Goal: Information Seeking & Learning: Learn about a topic

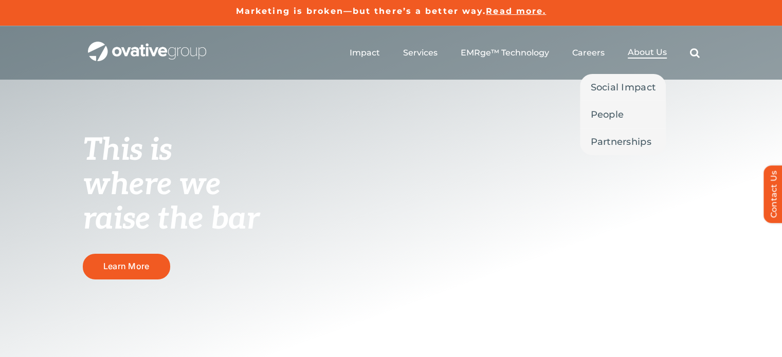
click at [642, 50] on span "About Us" at bounding box center [647, 52] width 39 height 10
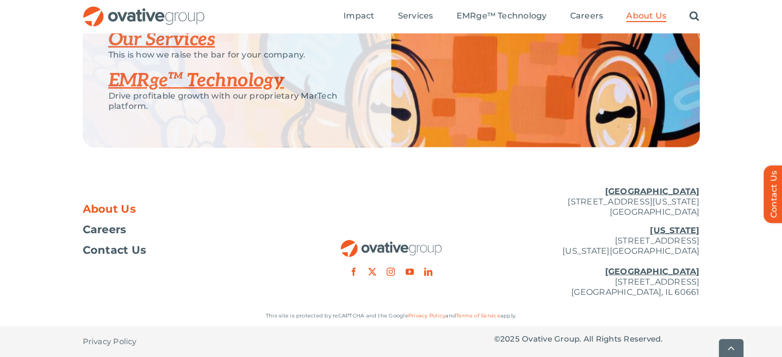
scroll to position [2277, 0]
